Goal: Find specific page/section: Find specific page/section

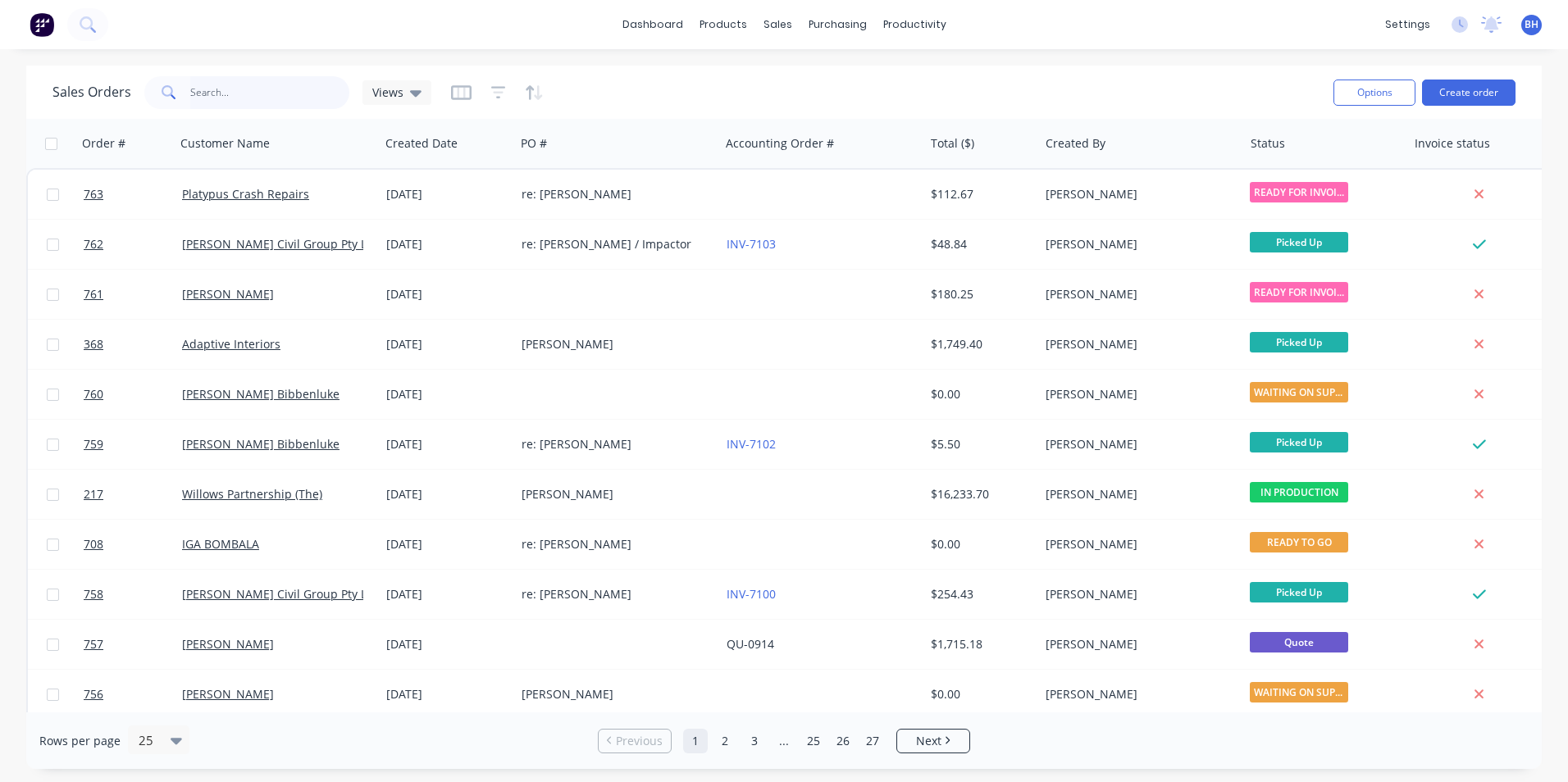
click at [201, 89] on input "text" at bounding box center [270, 92] width 160 height 33
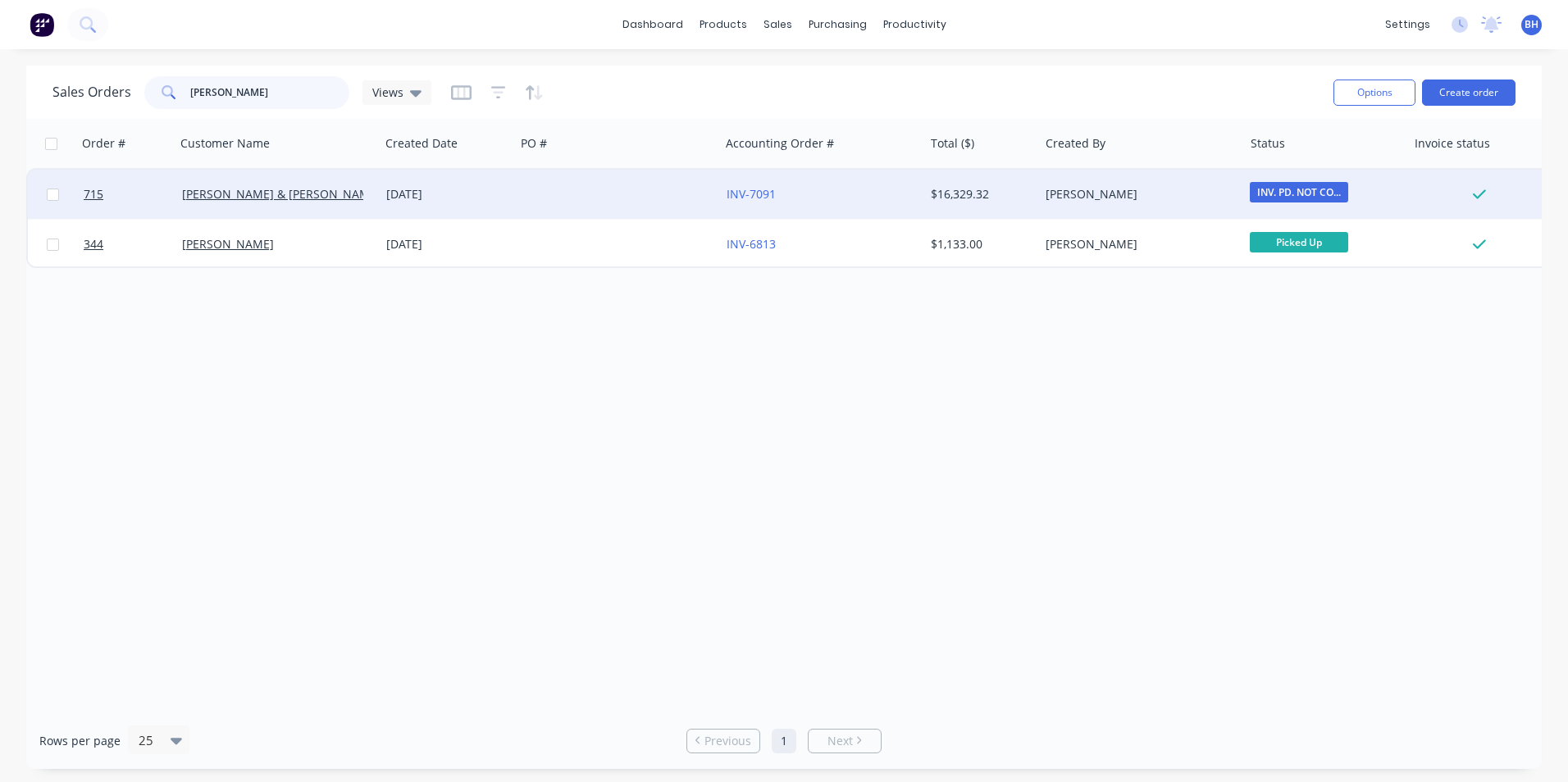
type input "kerry"
click at [569, 191] on div at bounding box center [616, 195] width 204 height 49
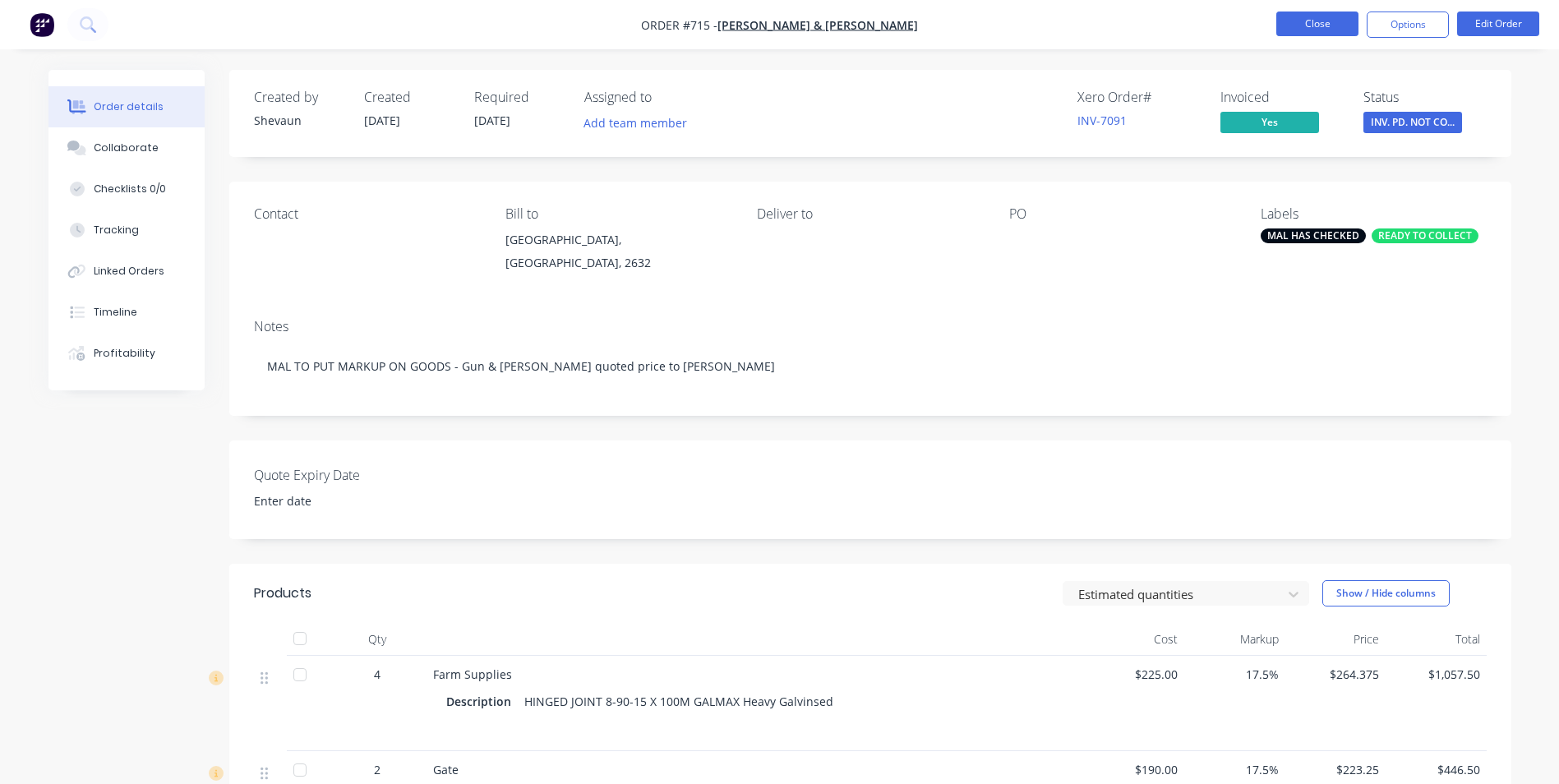
click at [1318, 22] on button "Close" at bounding box center [1317, 24] width 82 height 25
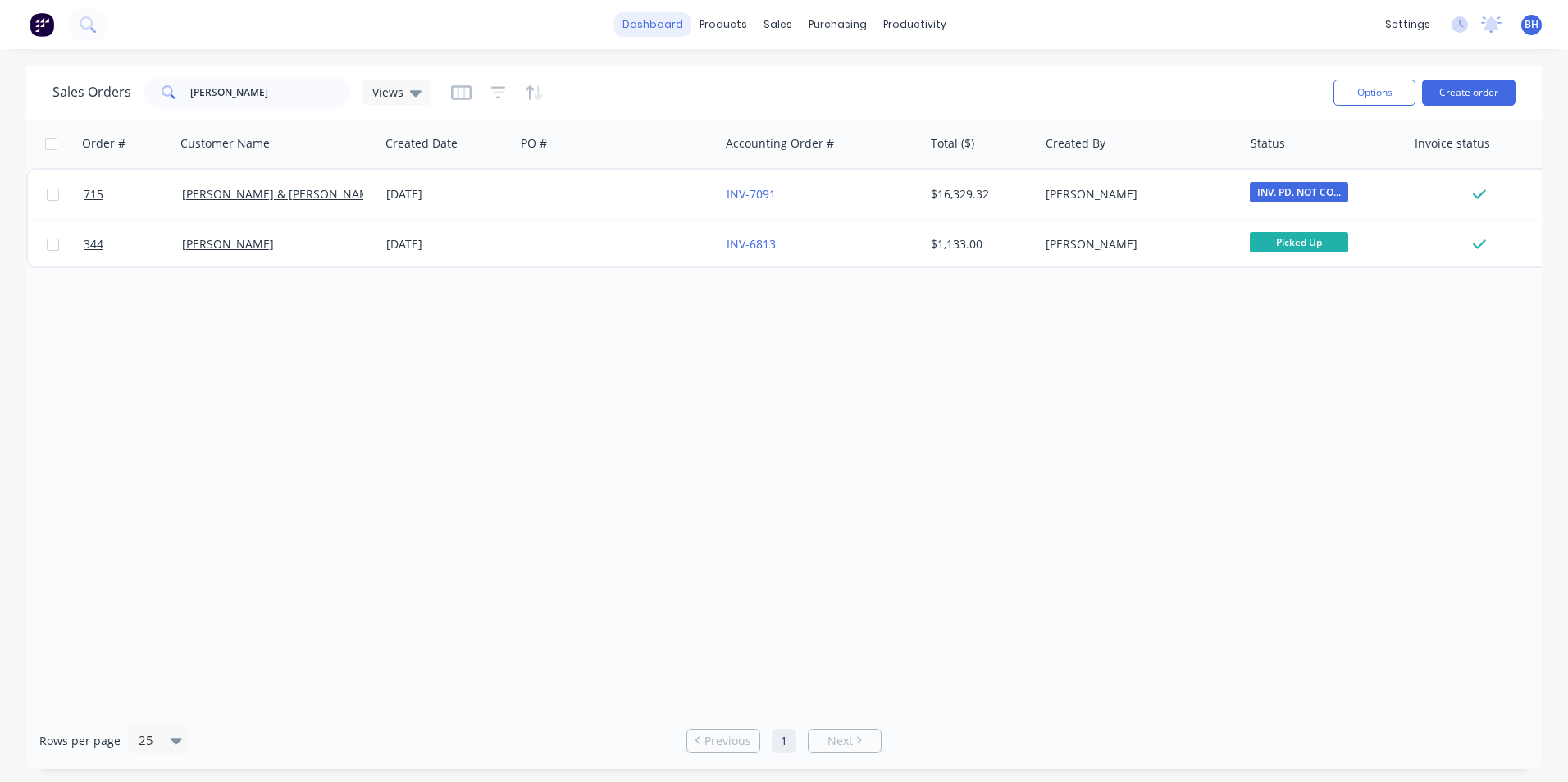
click at [649, 20] on link "dashboard" at bounding box center [652, 25] width 77 height 25
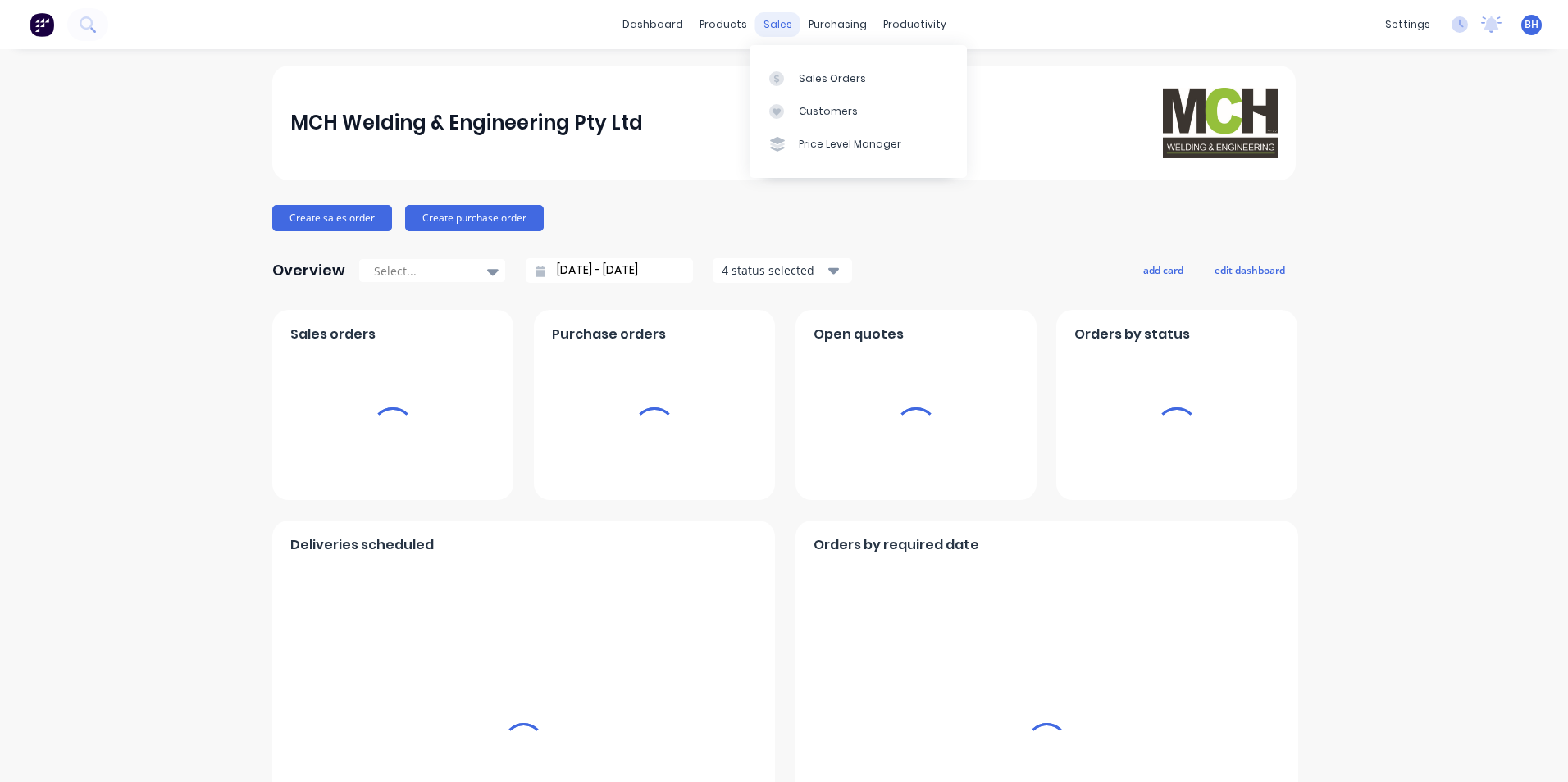
click at [773, 25] on div "sales" at bounding box center [777, 25] width 45 height 25
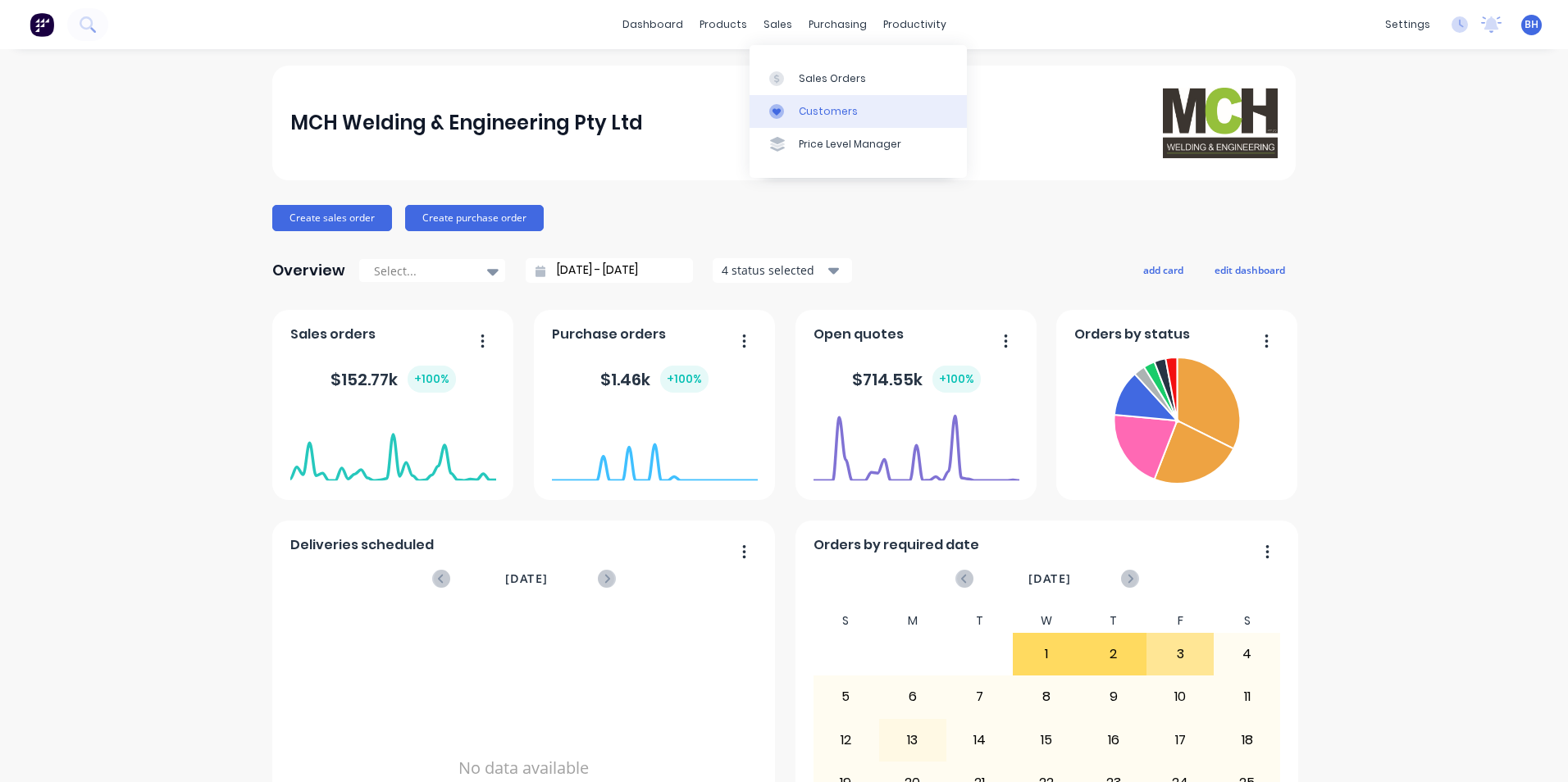
click at [811, 106] on div "Customers" at bounding box center [829, 111] width 59 height 15
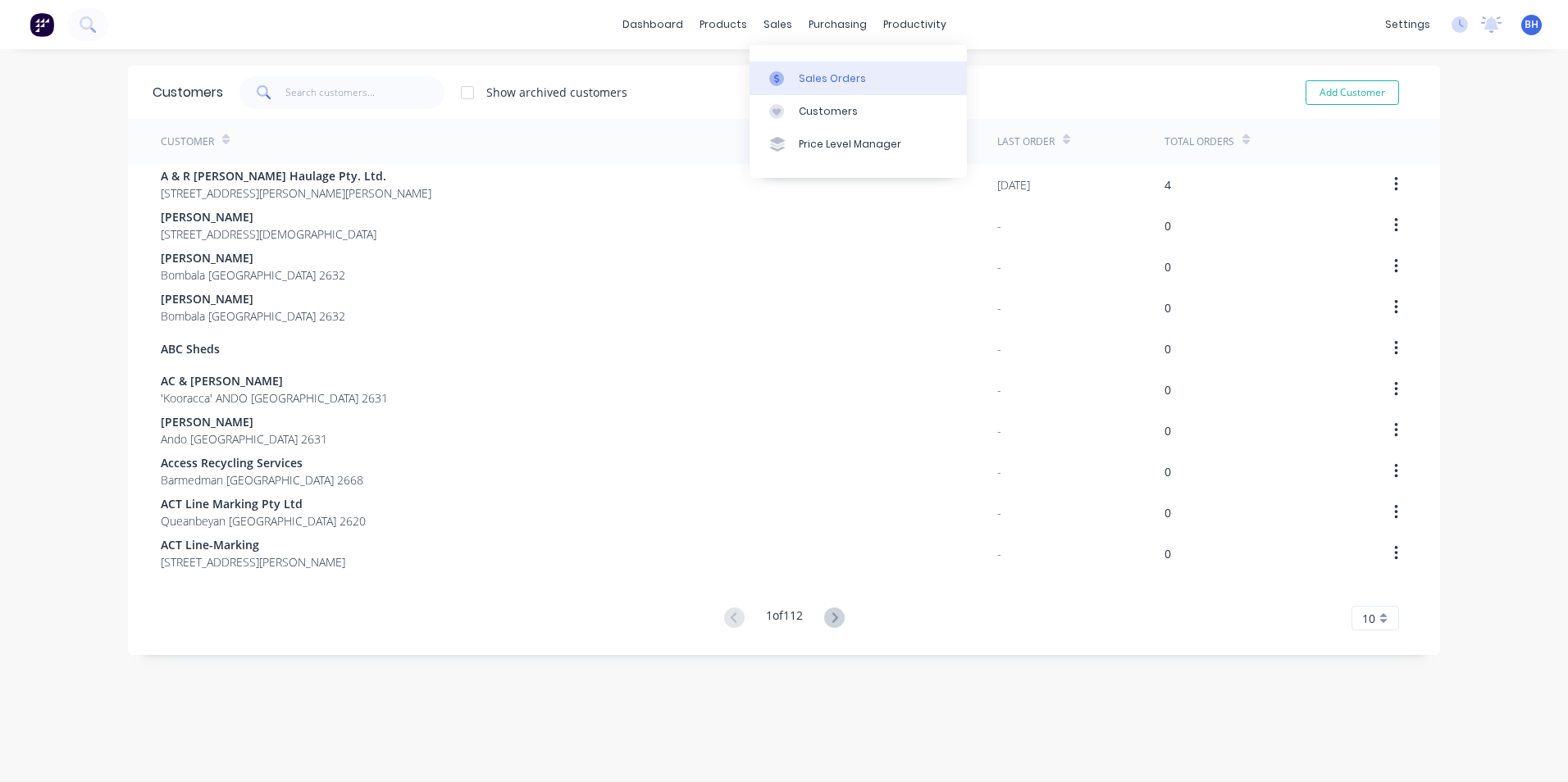
click at [817, 75] on div "Sales Orders" at bounding box center [832, 78] width 67 height 15
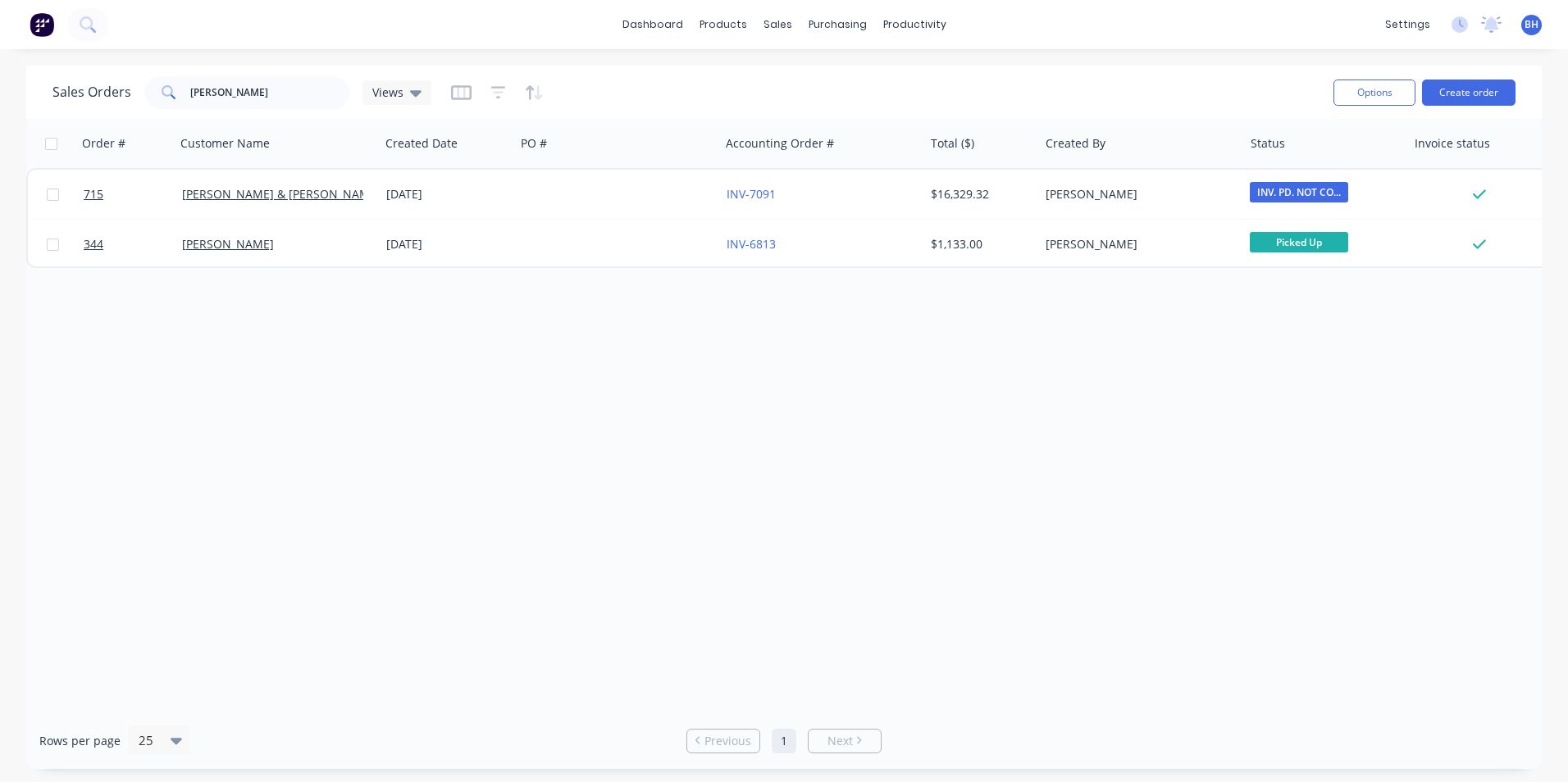
click at [36, 27] on img at bounding box center [42, 25] width 25 height 25
